Goal: Transaction & Acquisition: Download file/media

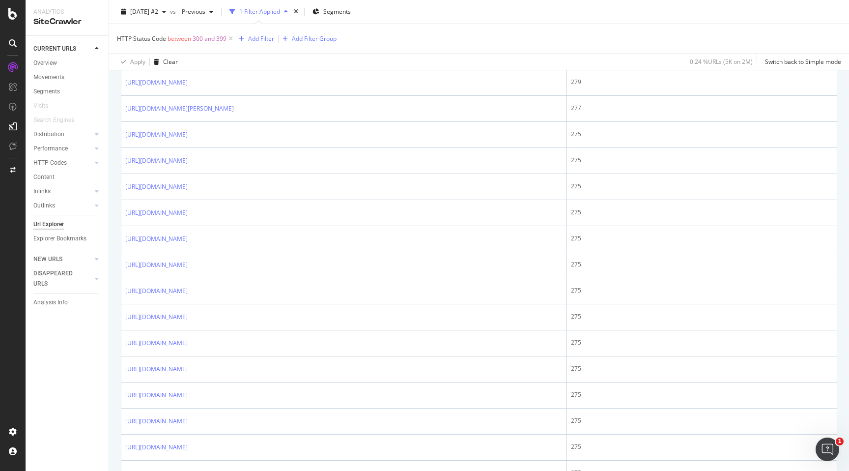
scroll to position [1113, 0]
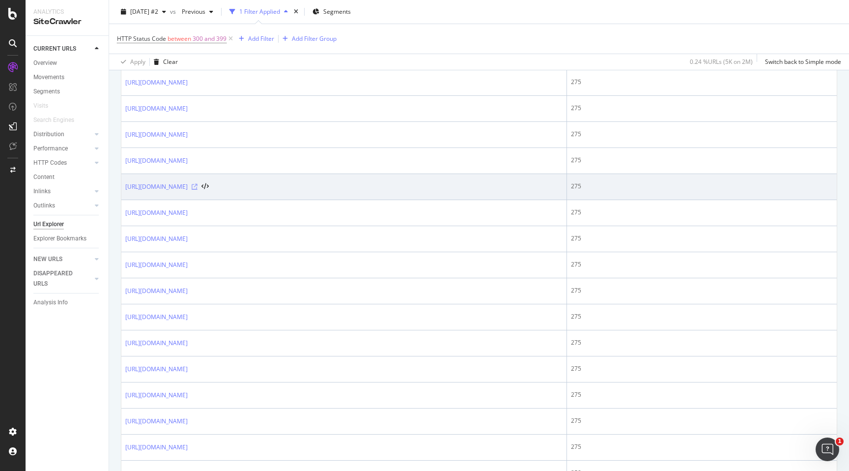
click at [198, 186] on icon at bounding box center [195, 187] width 6 height 6
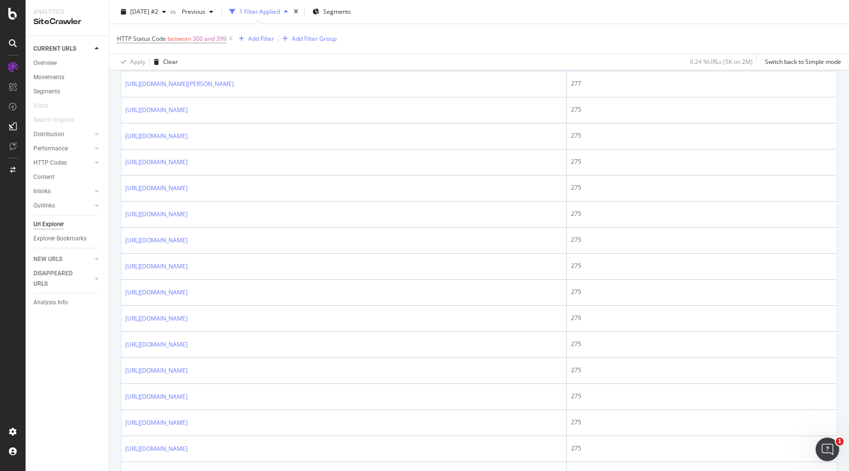
scroll to position [1238, 0]
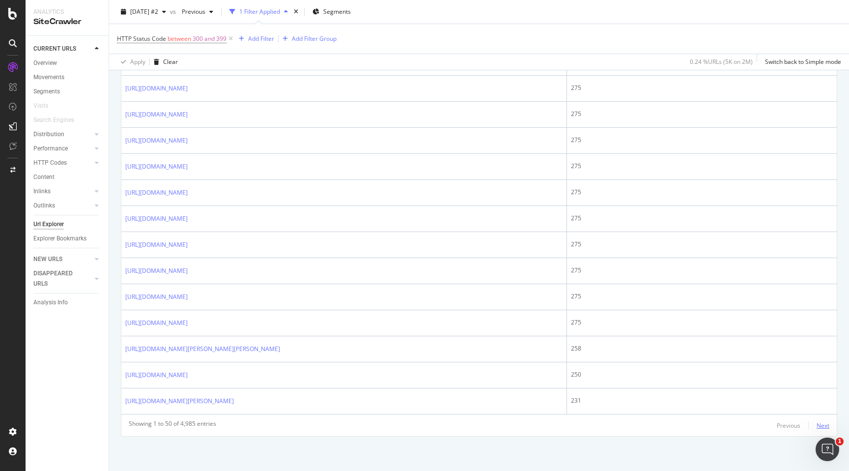
click at [829, 424] on div "Next" at bounding box center [823, 425] width 13 height 8
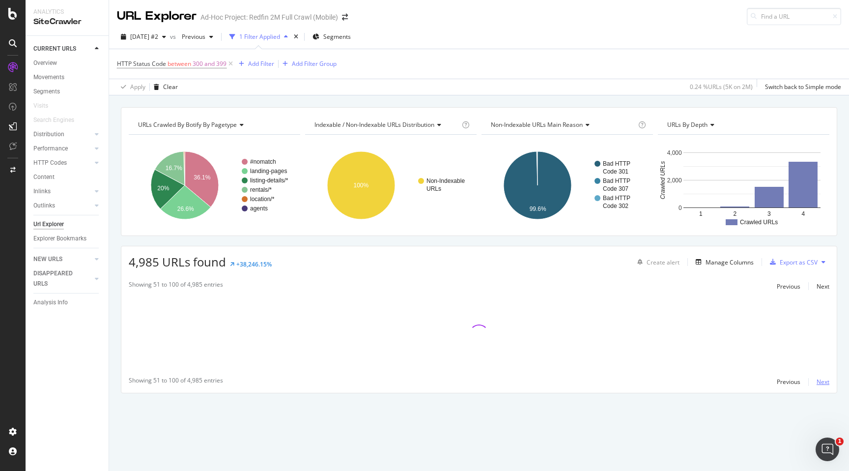
scroll to position [0, 0]
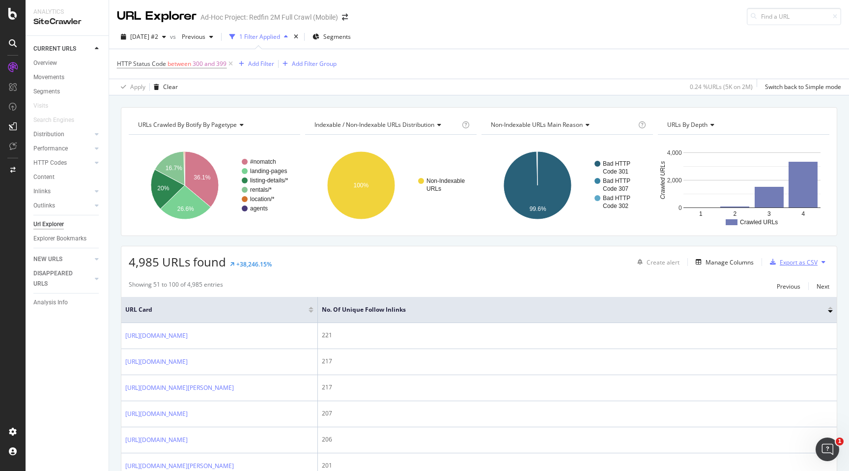
click at [795, 264] on div "Export as CSV" at bounding box center [799, 262] width 38 height 8
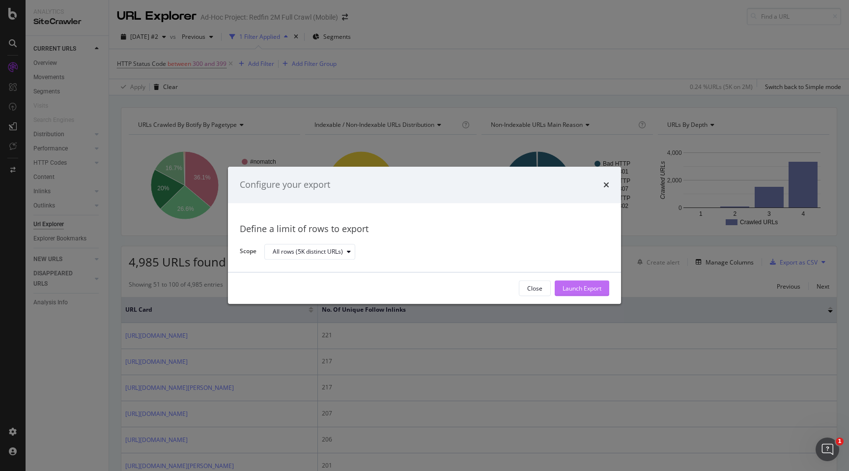
click at [574, 282] on div "Launch Export" at bounding box center [582, 288] width 39 height 15
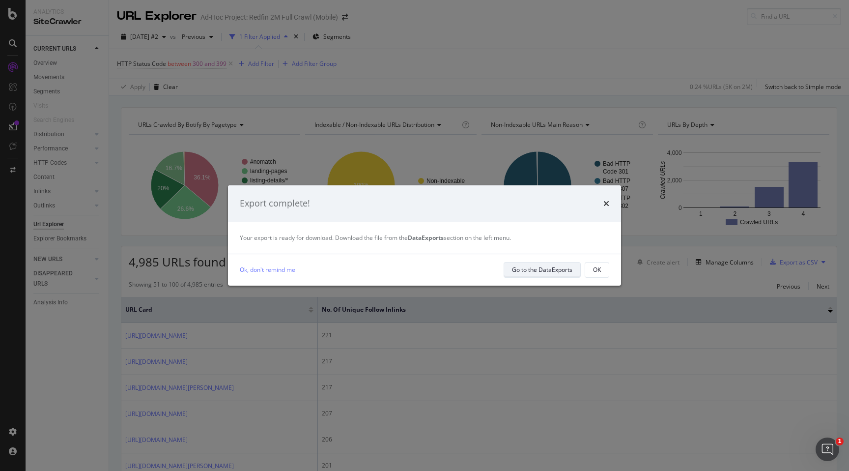
click at [560, 267] on div "Go to the DataExports" at bounding box center [542, 269] width 60 height 8
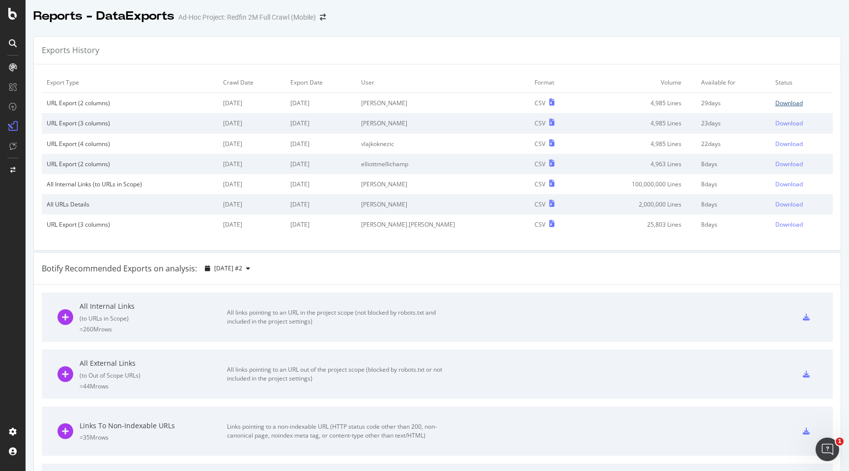
click at [781, 101] on div "Download" at bounding box center [790, 103] width 28 height 8
